Goal: Information Seeking & Learning: Learn about a topic

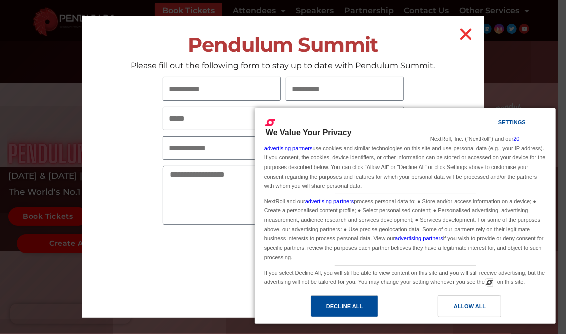
click at [321, 298] on div "Decline All" at bounding box center [344, 306] width 67 height 22
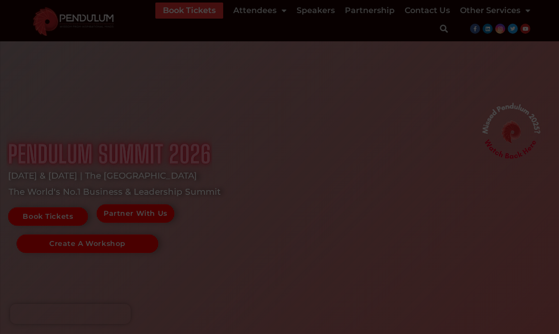
drag, startPoint x: 465, startPoint y: 33, endPoint x: 460, endPoint y: 34, distance: 5.6
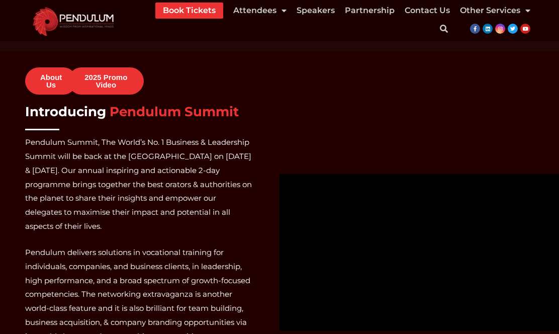
scroll to position [614, 0]
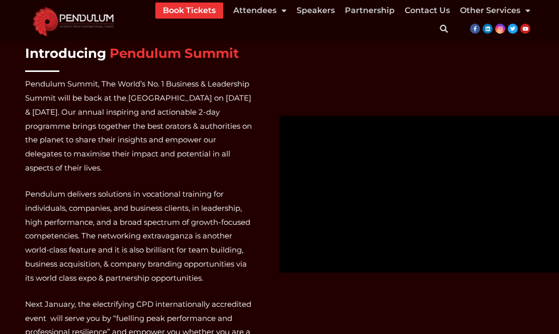
click at [157, 185] on span "Pendulum Summit, The World’s No. 1 Business & Leadership Summit will be back at…" at bounding box center [139, 222] width 229 height 290
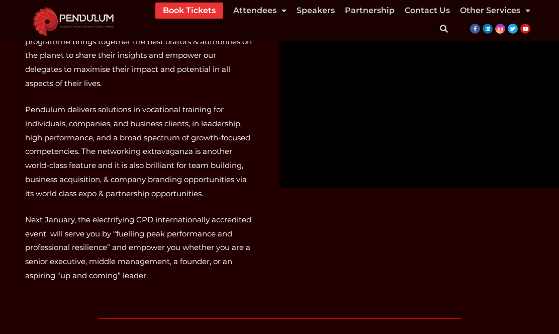
scroll to position [715, 0]
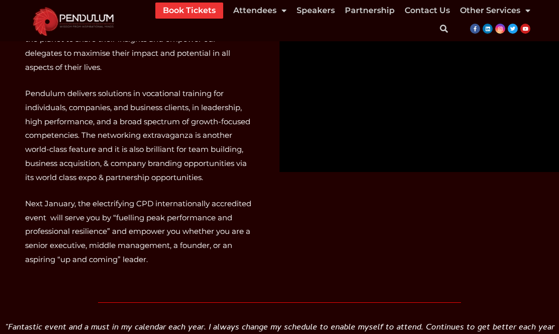
click at [216, 181] on p "Pendulum delivers solutions in vocational training for individuals, companies, …" at bounding box center [139, 135] width 229 height 98
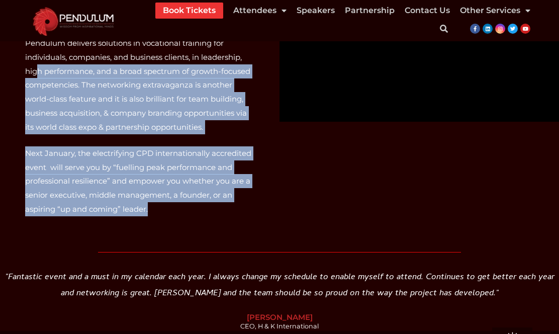
drag, startPoint x: 162, startPoint y: 208, endPoint x: 35, endPoint y: 68, distance: 189.3
click at [35, 68] on span "Pendulum Summit, The World’s No. 1 Business & Leadership Summit will be back at…" at bounding box center [139, 71] width 229 height 290
click at [207, 129] on p "Pendulum delivers solutions in vocational training for individuals, companies, …" at bounding box center [139, 85] width 229 height 98
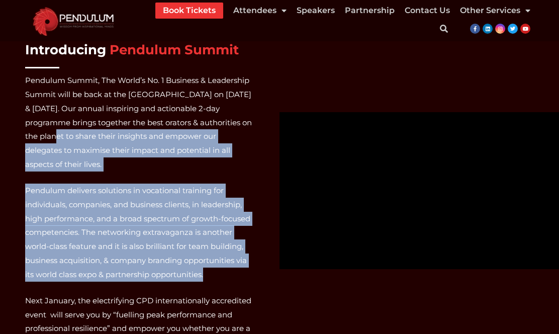
scroll to position [614, 0]
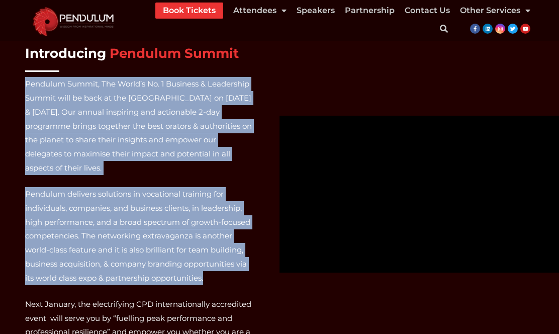
drag, startPoint x: 215, startPoint y: 178, endPoint x: 27, endPoint y: 80, distance: 212.2
click at [27, 80] on span "Pendulum Summit, The World’s No. 1 Business & Leadership Summit will be back at…" at bounding box center [139, 222] width 229 height 290
copy span "Pendulum Summit, The World’s No. 1 Business & Leadership Summit will be back at…"
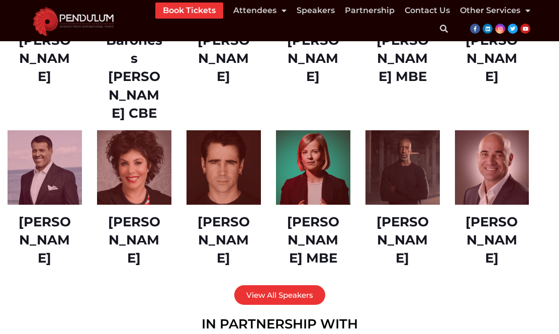
scroll to position [1318, 0]
